Goal: Task Accomplishment & Management: Manage account settings

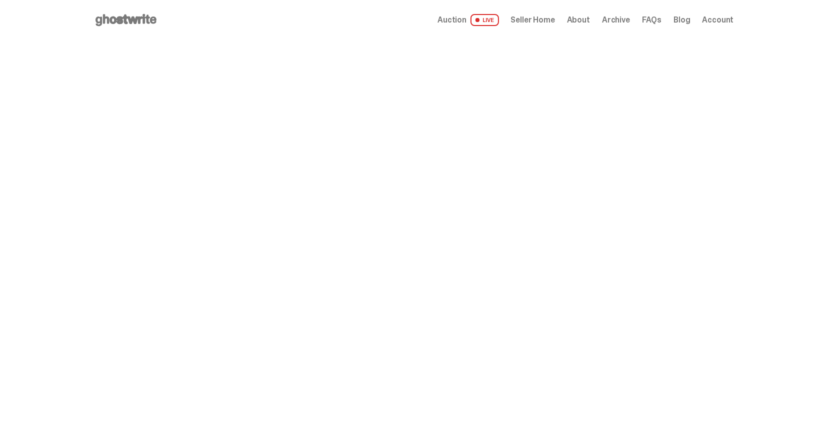
click at [537, 23] on span "Seller Home" at bounding box center [533, 20] width 44 height 8
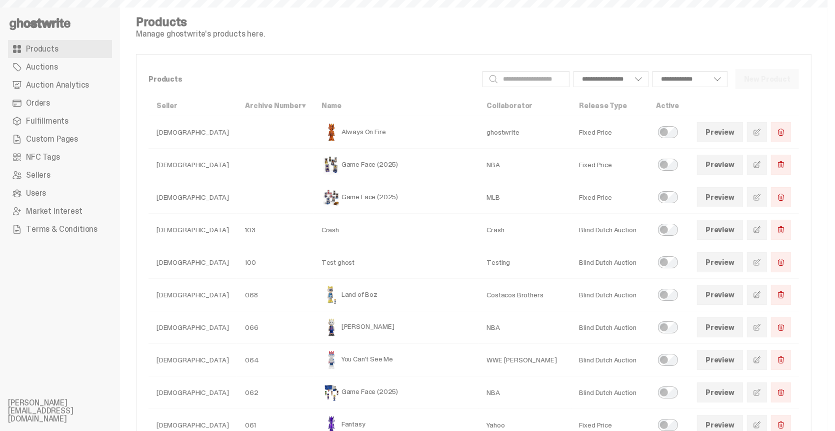
select select
click at [71, 88] on span "Auction Analytics" at bounding box center [57, 85] width 63 height 8
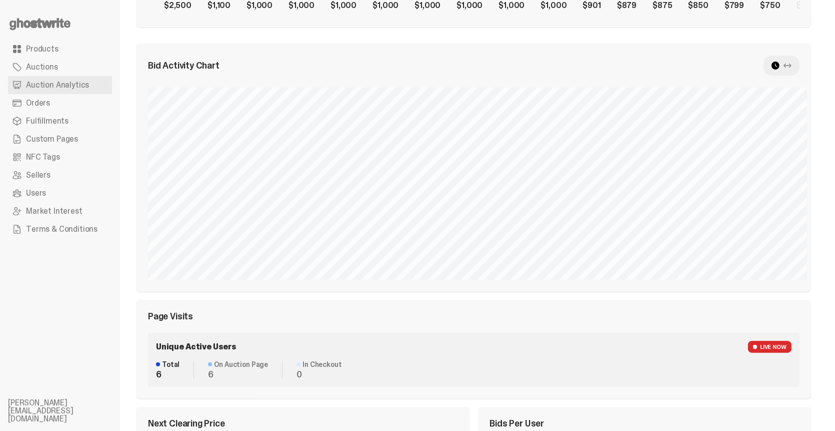
scroll to position [219, 0]
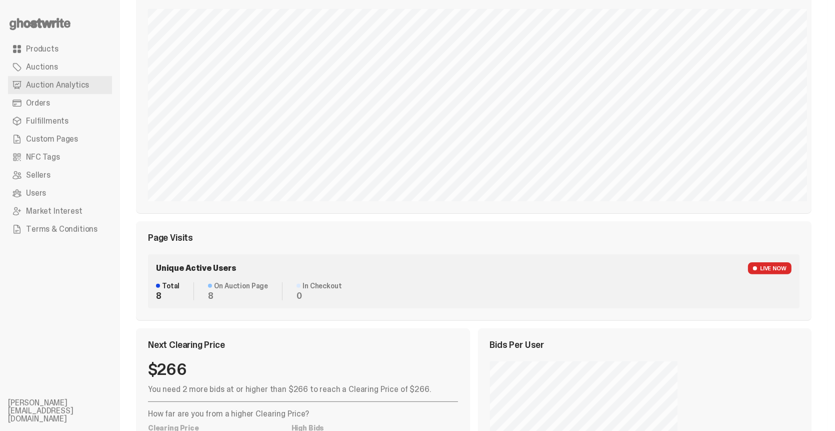
scroll to position [269, 0]
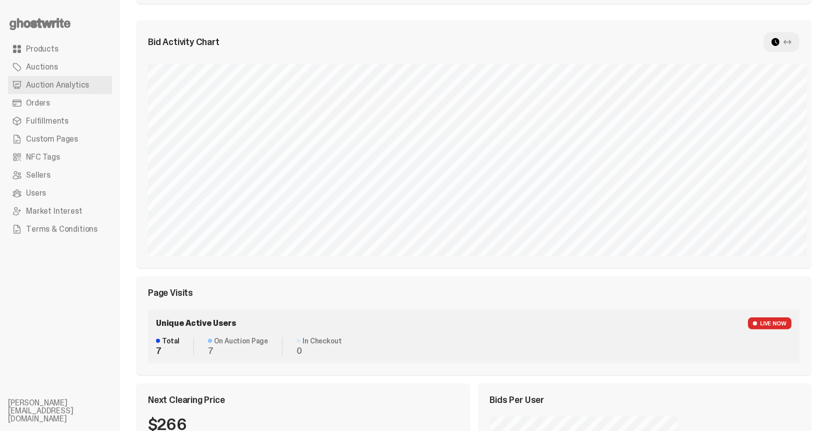
select select "**"
